Goal: Task Accomplishment & Management: Use online tool/utility

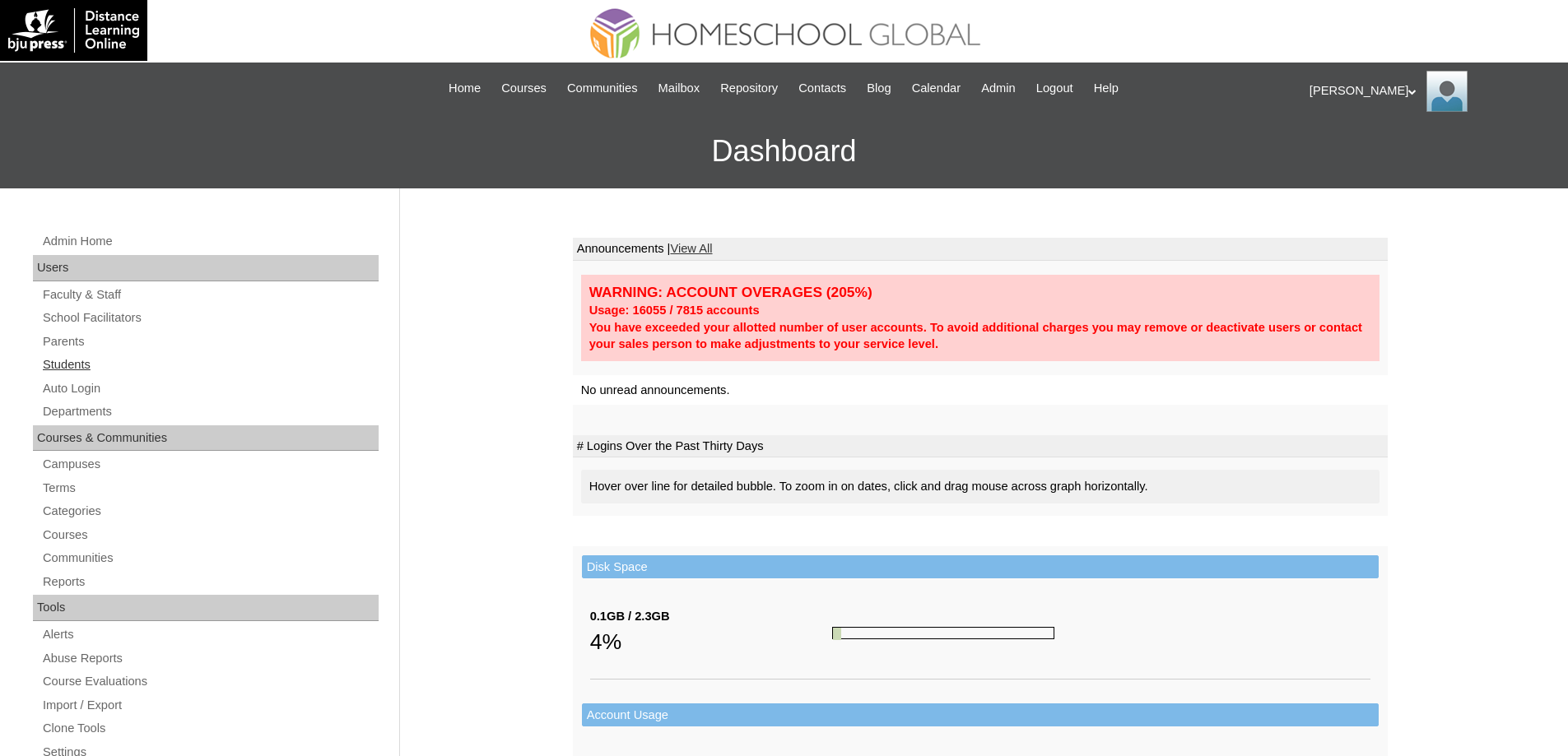
click at [190, 374] on link "Students" at bounding box center [210, 364] width 338 height 20
click at [172, 393] on link "Auto Login" at bounding box center [210, 388] width 338 height 20
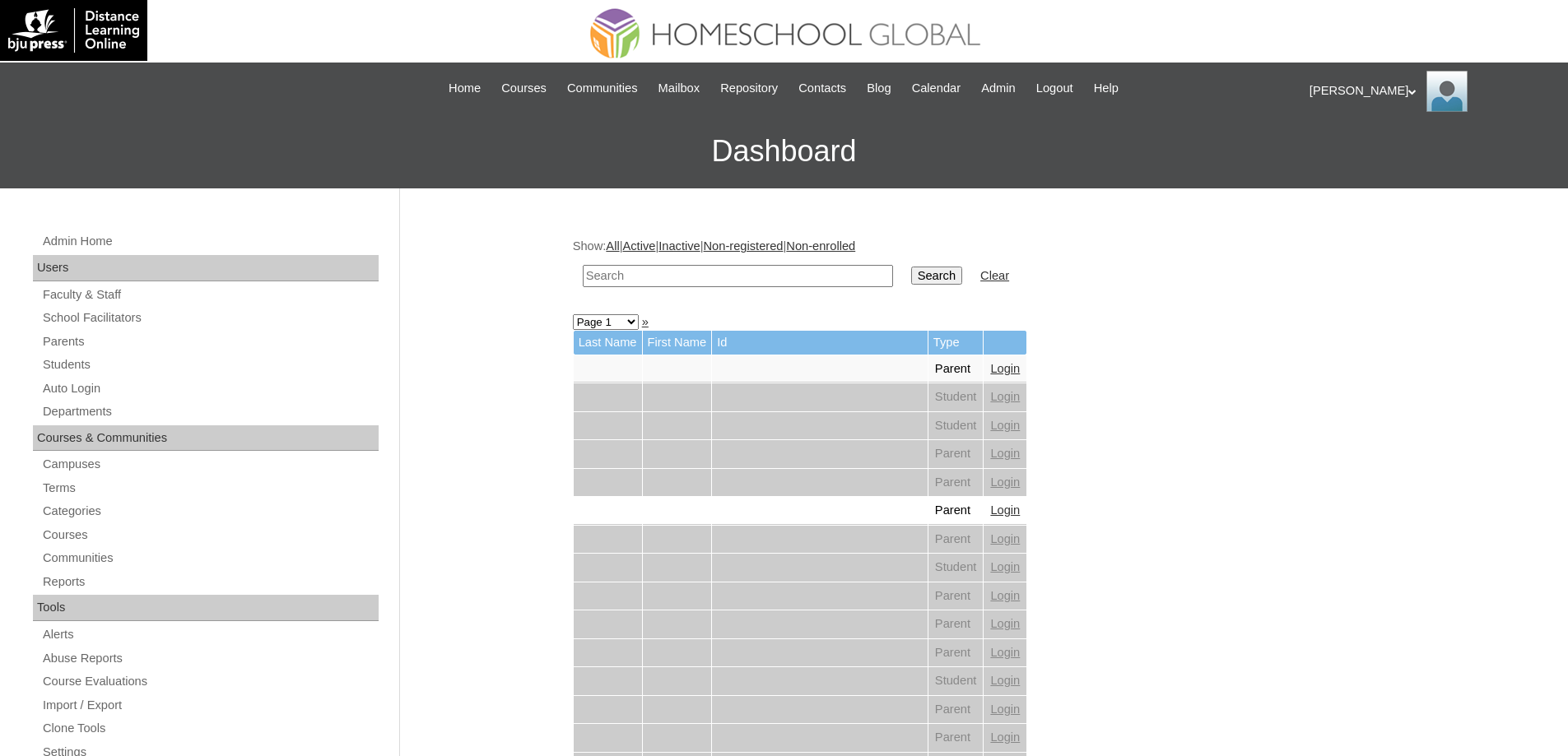
drag, startPoint x: 819, startPoint y: 275, endPoint x: 940, endPoint y: 274, distance: 121.0
click at [820, 275] on input "text" at bounding box center [737, 275] width 310 height 22
paste input "[PERSON_NAME]"
type input "Robert Luk"
click at [940, 274] on input "Search" at bounding box center [936, 275] width 51 height 18
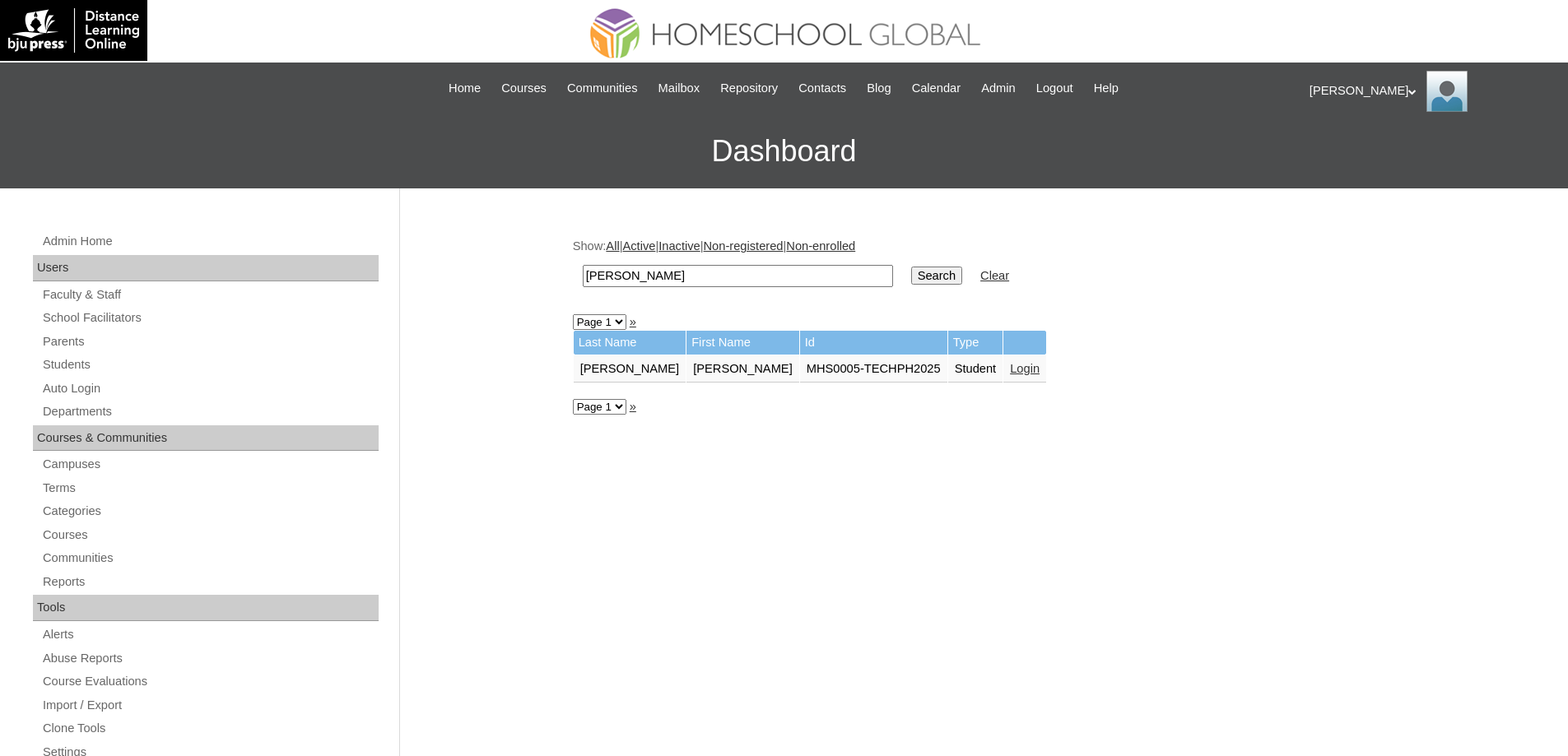
click at [1010, 371] on link "Login" at bounding box center [1024, 369] width 29 height 13
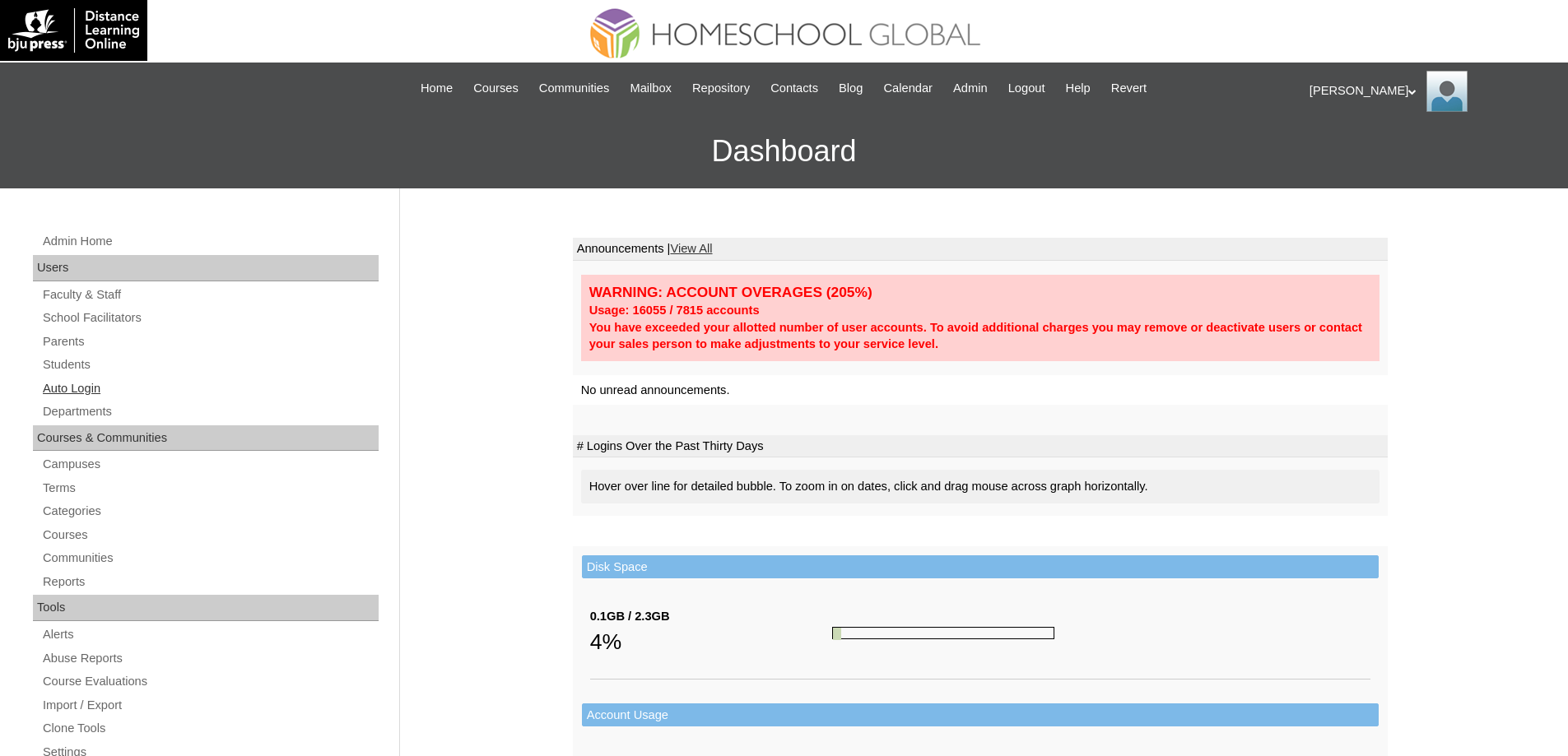
click at [87, 389] on link "Auto Login" at bounding box center [210, 388] width 338 height 20
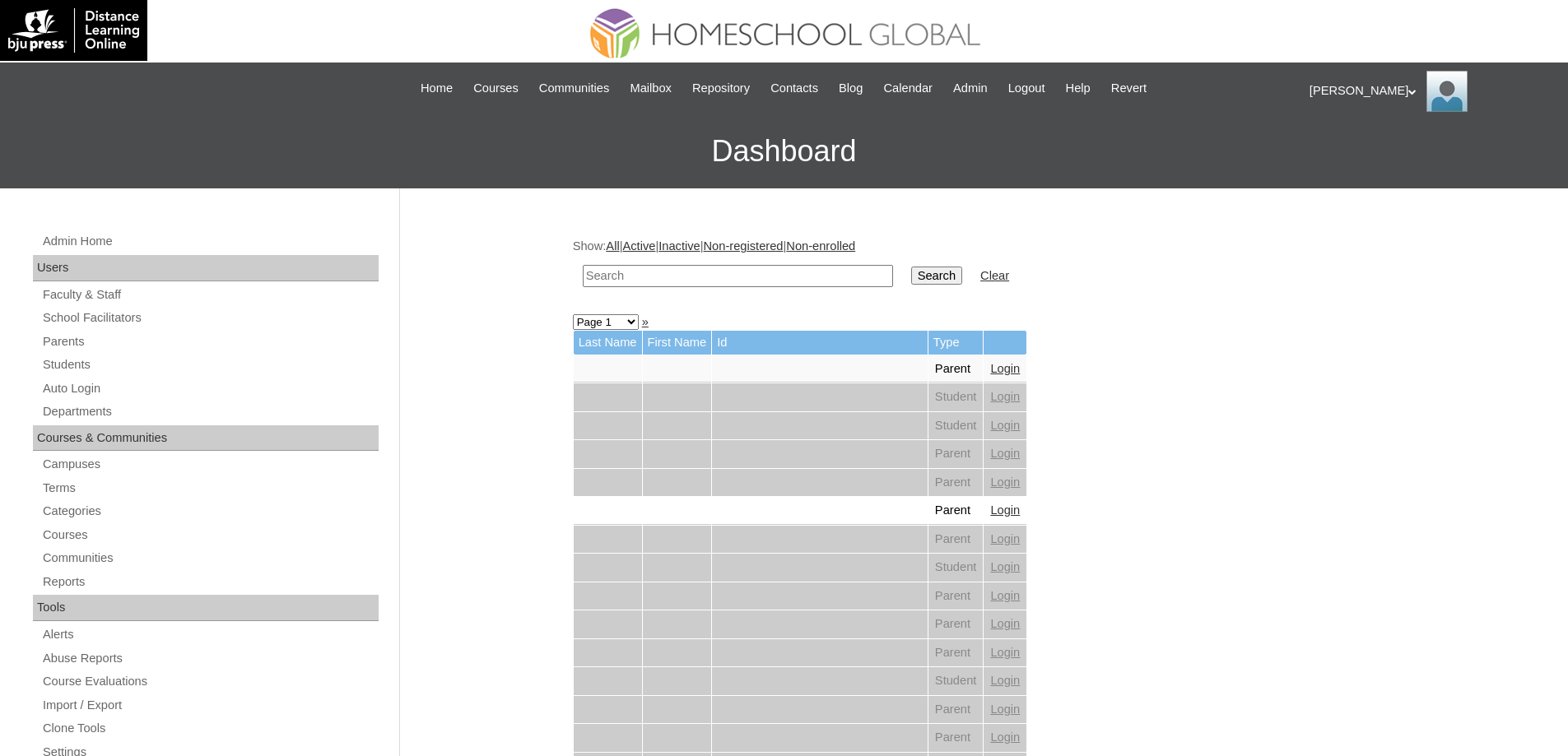
drag, startPoint x: 638, startPoint y: 275, endPoint x: 647, endPoint y: 275, distance: 9.0
click at [639, 275] on input "text" at bounding box center [737, 275] width 310 height 22
paste input "[PERSON_NAME]"
type input "[PERSON_NAME]"
click at [930, 276] on input "Search" at bounding box center [936, 275] width 51 height 18
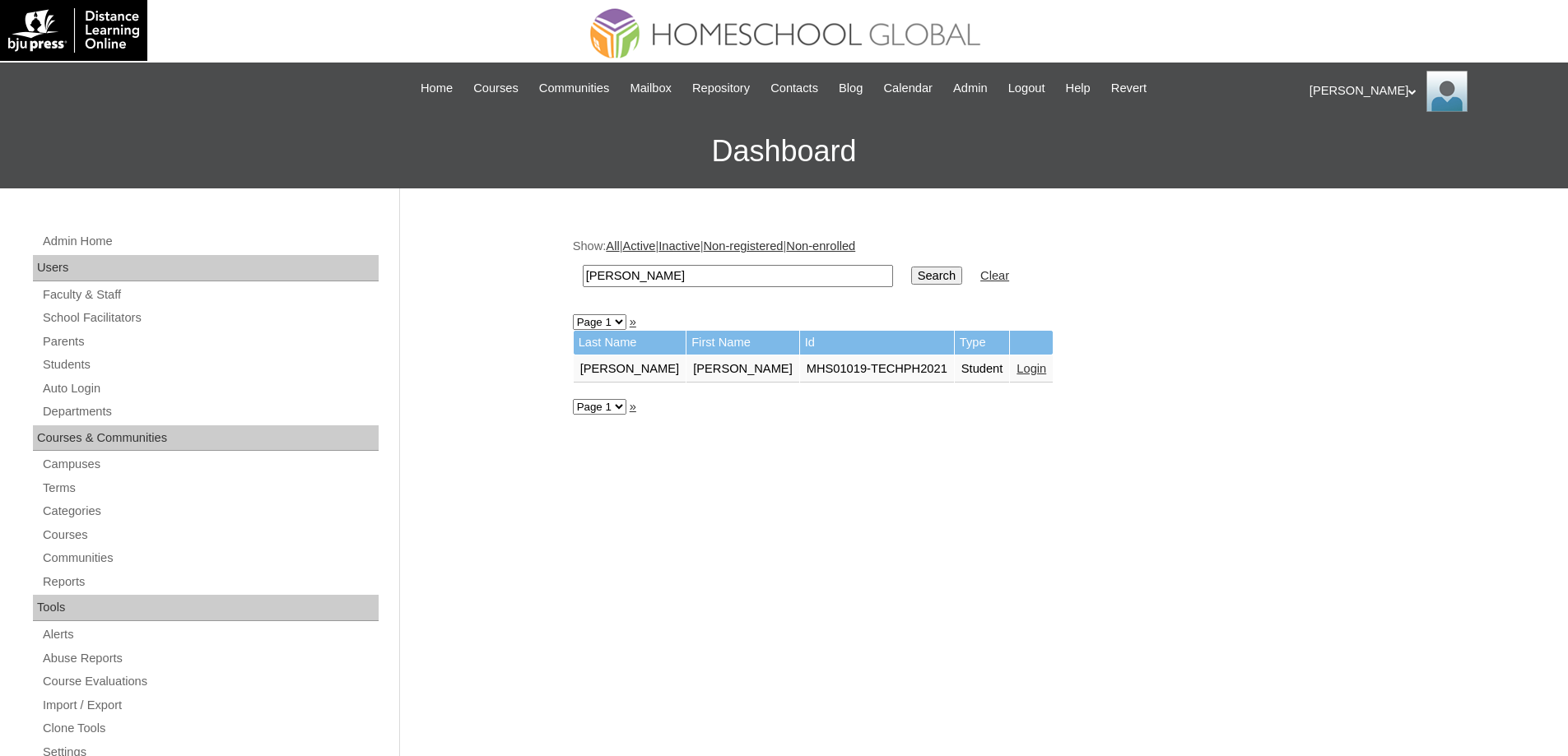
click at [1016, 370] on link "Login" at bounding box center [1031, 369] width 29 height 13
